Goal: Task Accomplishment & Management: Manage account settings

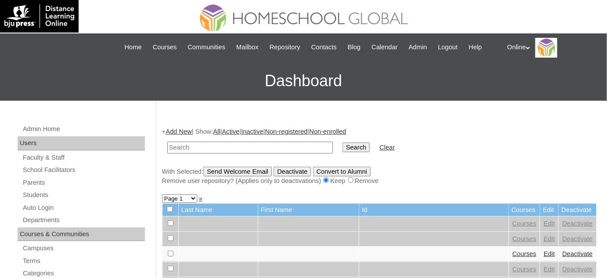
click at [199, 146] on input "text" at bounding box center [250, 147] width 166 height 12
type input "dycoco"
click at [343, 142] on input "Search" at bounding box center [356, 147] width 27 height 10
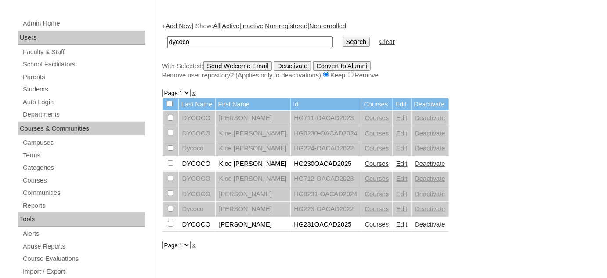
scroll to position [159, 0]
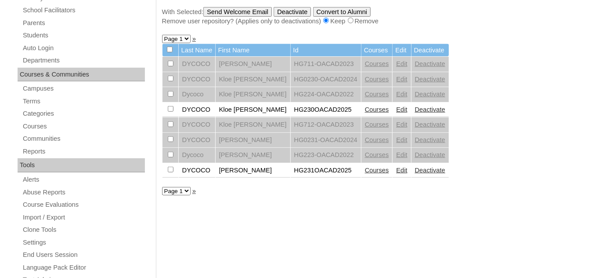
click at [365, 170] on link "Courses" at bounding box center [377, 169] width 24 height 7
click at [365, 166] on link "Courses" at bounding box center [377, 169] width 24 height 7
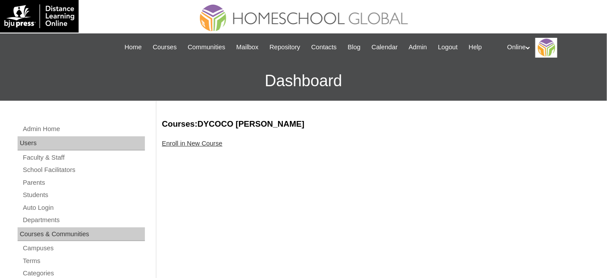
click at [205, 143] on link "Enroll in New Course" at bounding box center [192, 143] width 61 height 7
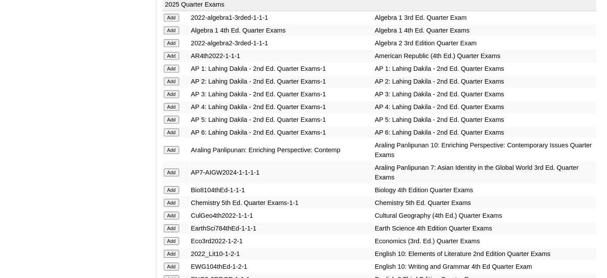
scroll to position [799, 0]
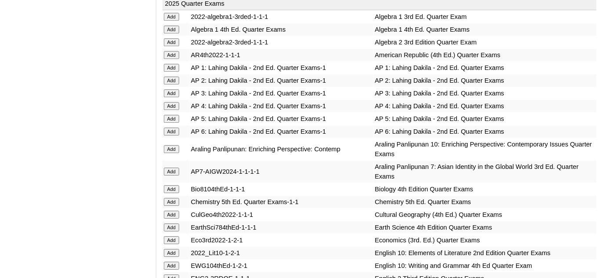
click at [177, 115] on input "Add" at bounding box center [171, 119] width 15 height 8
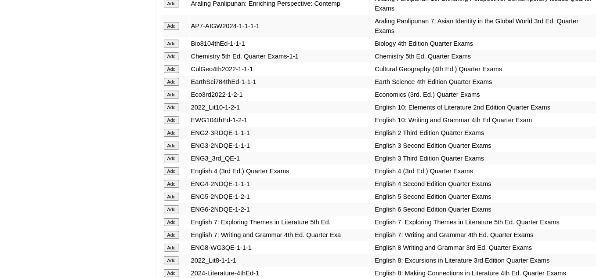
scroll to position [998, 0]
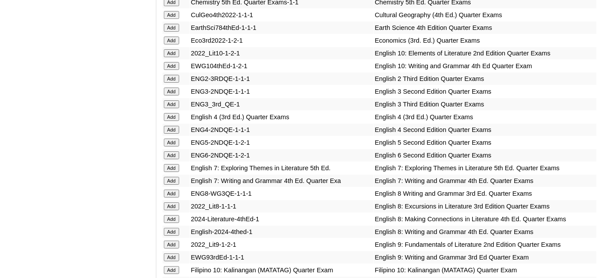
click at [170, 138] on input "Add" at bounding box center [171, 142] width 15 height 8
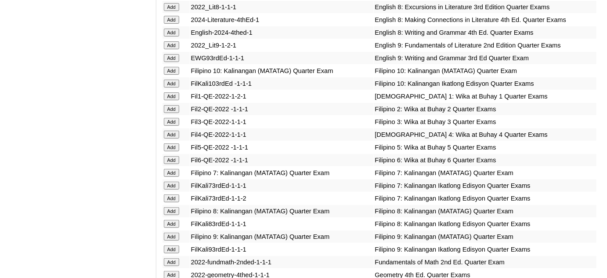
scroll to position [1198, 0]
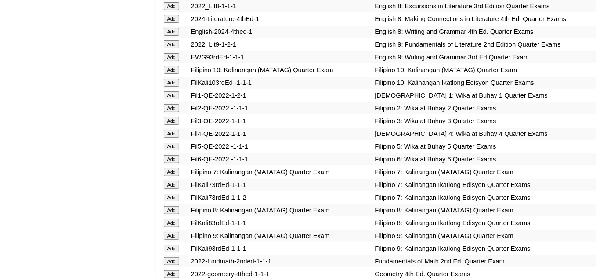
click at [170, 142] on input "Add" at bounding box center [171, 146] width 15 height 8
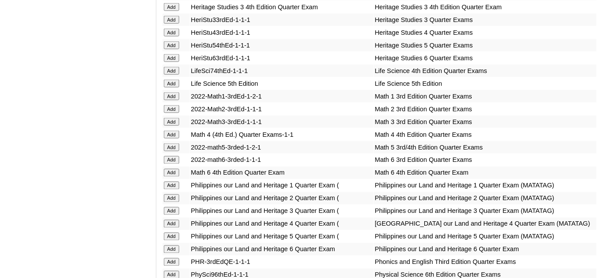
scroll to position [1517, 0]
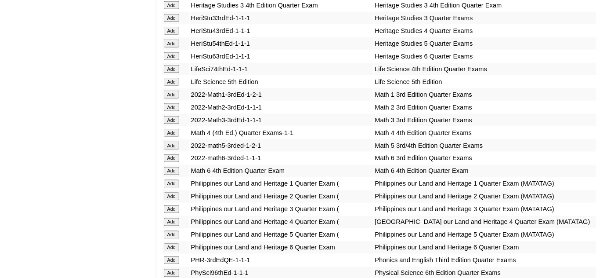
click at [174, 141] on input "Add" at bounding box center [171, 145] width 15 height 8
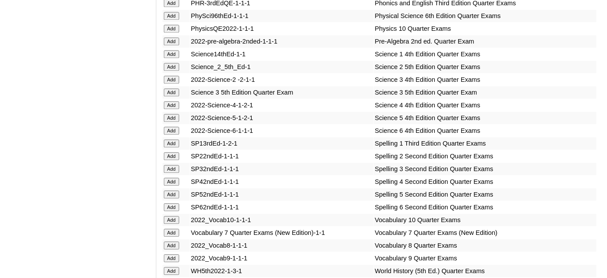
scroll to position [1797, 0]
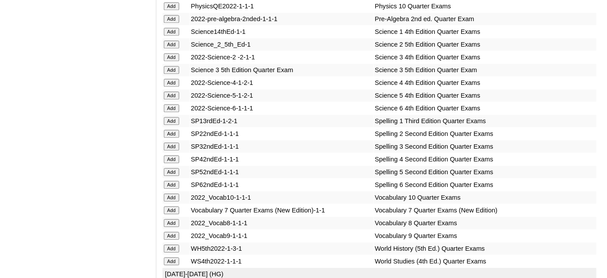
click at [173, 99] on input "Add" at bounding box center [171, 95] width 15 height 8
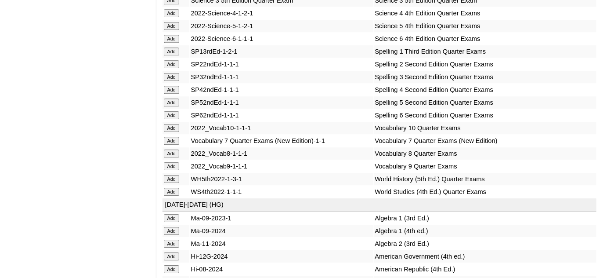
scroll to position [1877, 0]
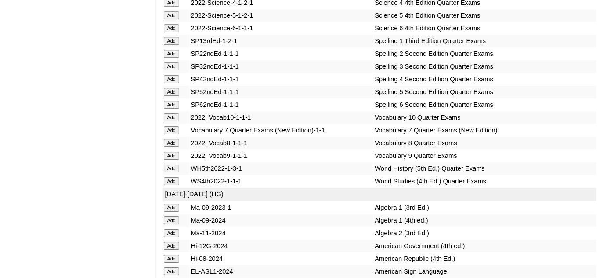
click at [174, 96] on input "Add" at bounding box center [171, 92] width 15 height 8
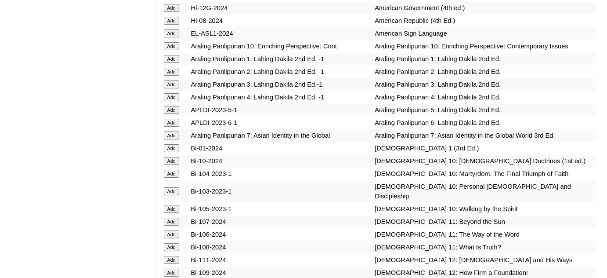
scroll to position [2116, 0]
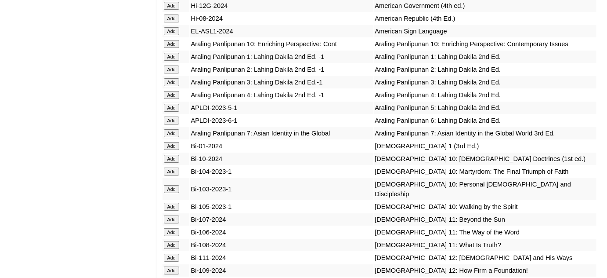
click at [174, 112] on input "Add" at bounding box center [171, 108] width 15 height 8
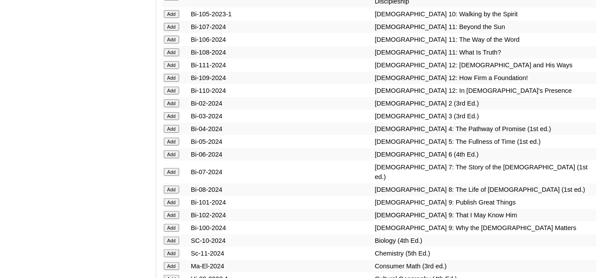
scroll to position [2316, 0]
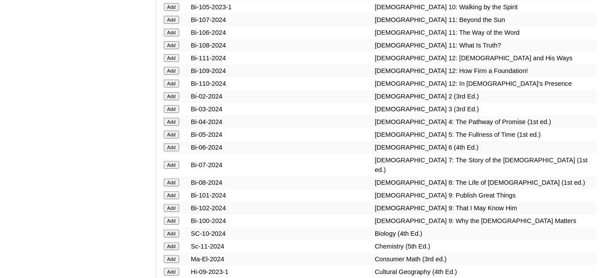
click at [175, 138] on input "Add" at bounding box center [171, 134] width 15 height 8
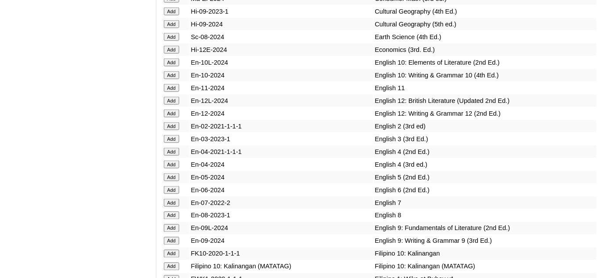
scroll to position [2596, 0]
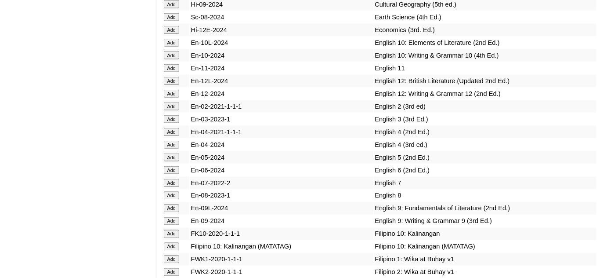
click at [176, 160] on input "Add" at bounding box center [171, 157] width 15 height 8
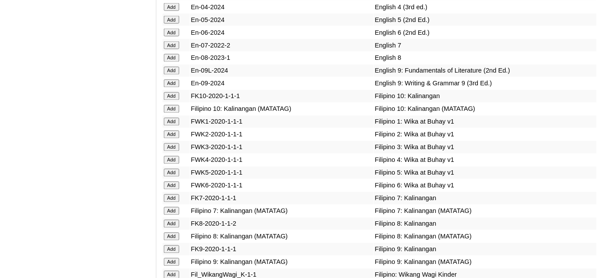
scroll to position [2755, 0]
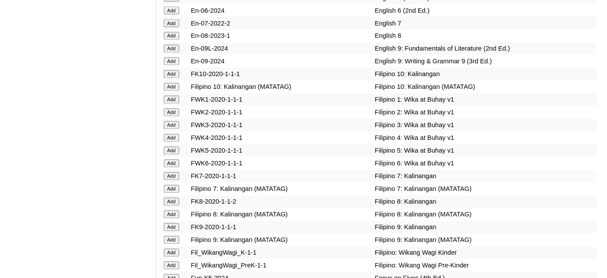
click at [171, 154] on input "Add" at bounding box center [171, 151] width 15 height 8
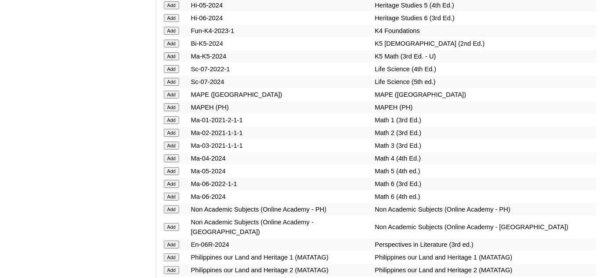
scroll to position [3234, 0]
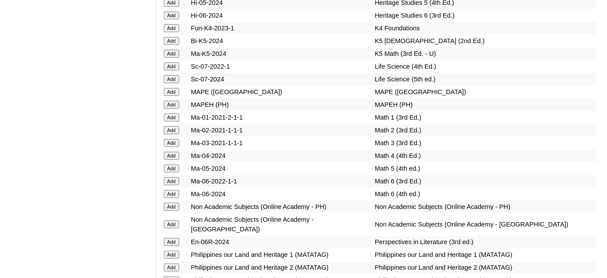
click at [167, 165] on input "Add" at bounding box center [171, 168] width 15 height 8
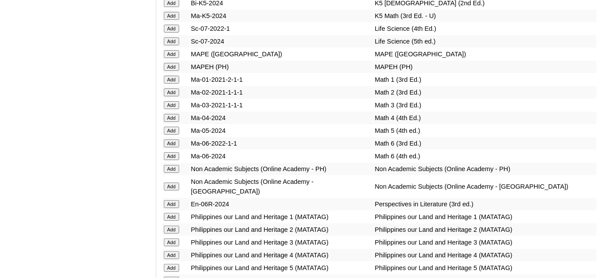
scroll to position [3274, 0]
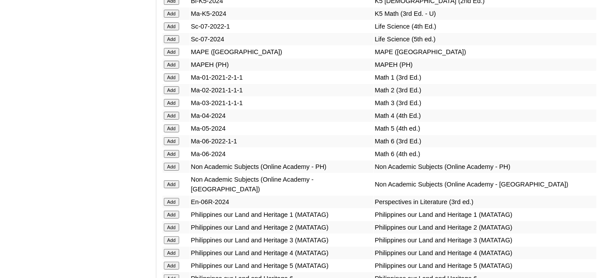
click at [174, 165] on input "Add" at bounding box center [171, 167] width 15 height 8
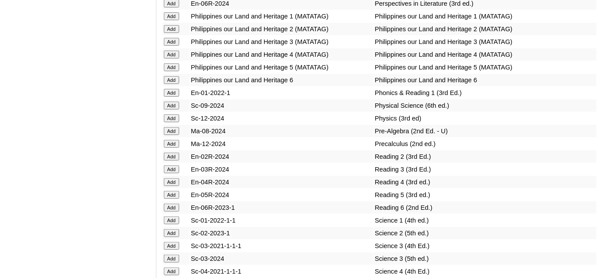
scroll to position [3474, 0]
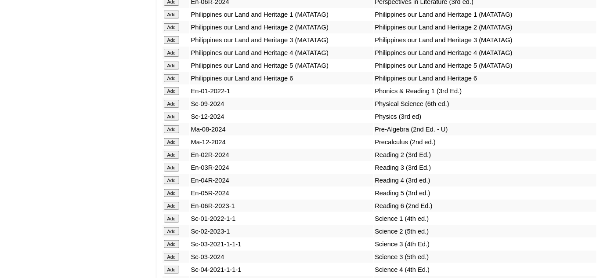
click at [172, 189] on input "Add" at bounding box center [171, 193] width 15 height 8
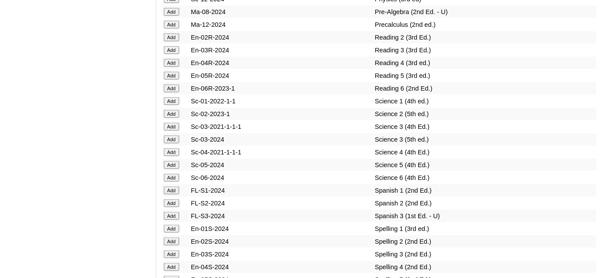
scroll to position [3594, 0]
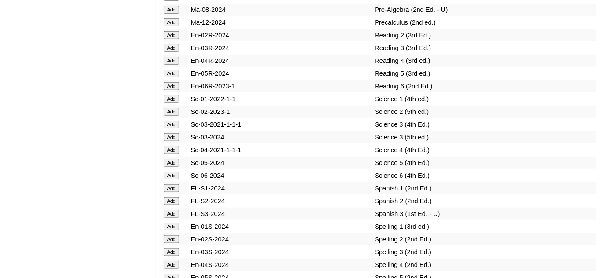
click at [172, 159] on input "Add" at bounding box center [171, 163] width 15 height 8
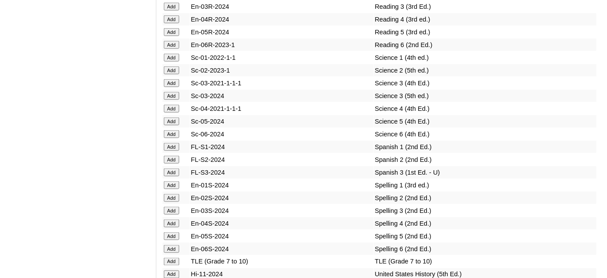
scroll to position [3674, 0]
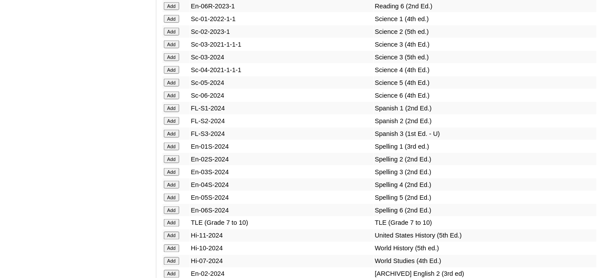
click at [174, 193] on input "Add" at bounding box center [171, 197] width 15 height 8
